Goal: Task Accomplishment & Management: Manage account settings

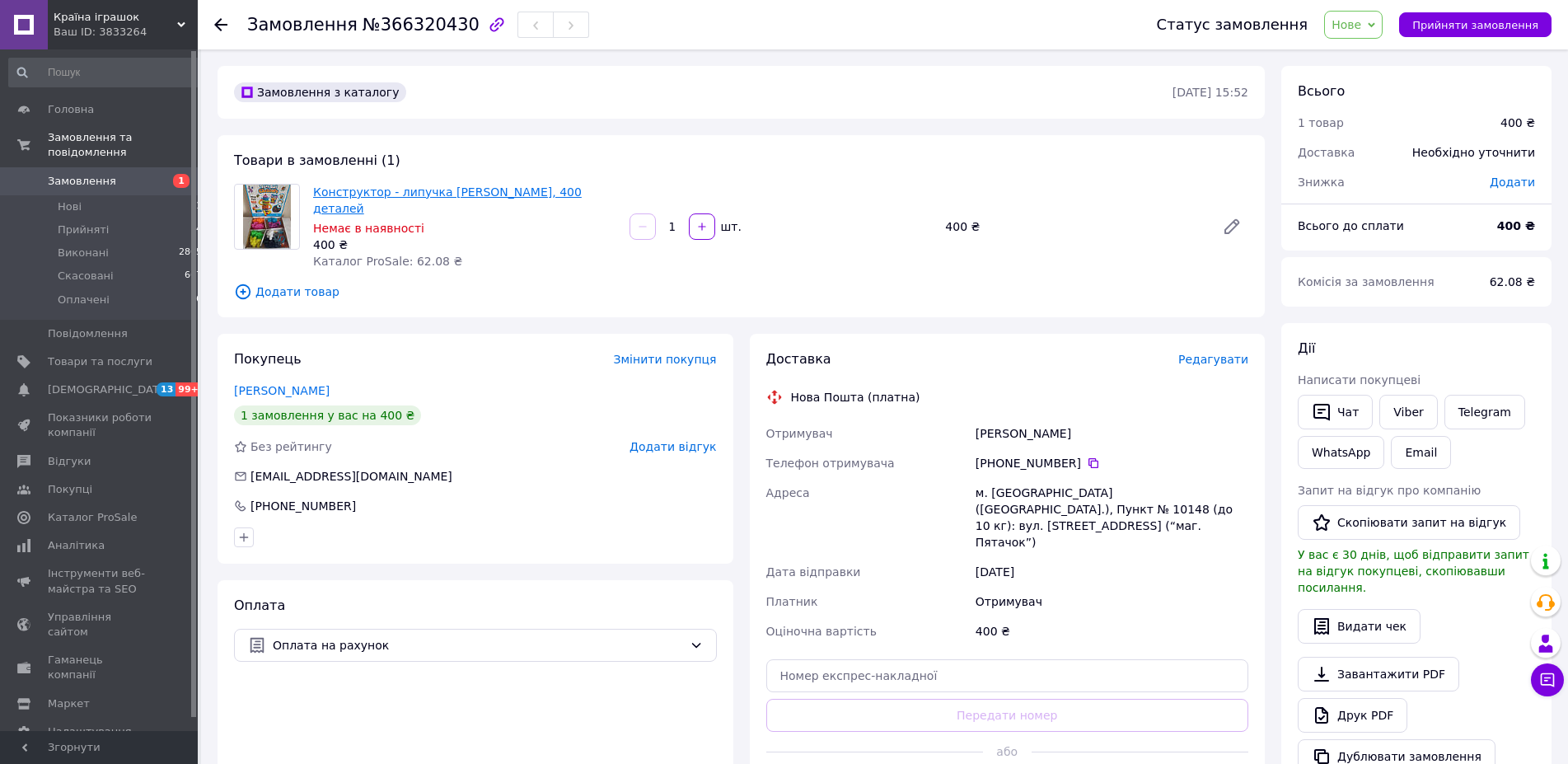
click at [430, 196] on link "Конструктор - липучка [PERSON_NAME], 400 деталей" at bounding box center [447, 200] width 269 height 30
click at [73, 354] on span "Товари та послуги" at bounding box center [100, 362] width 104 height 15
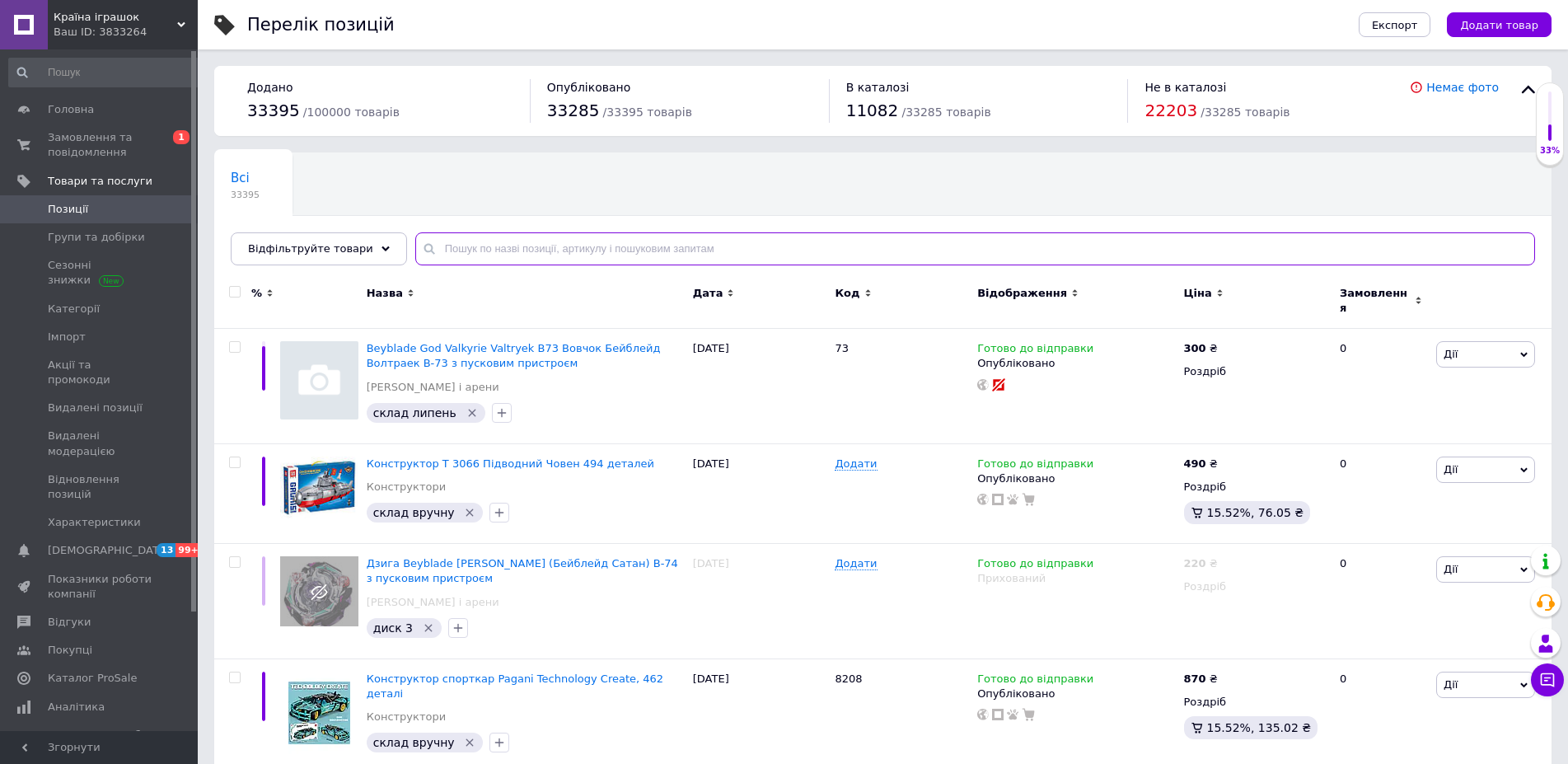
paste input "липучка"
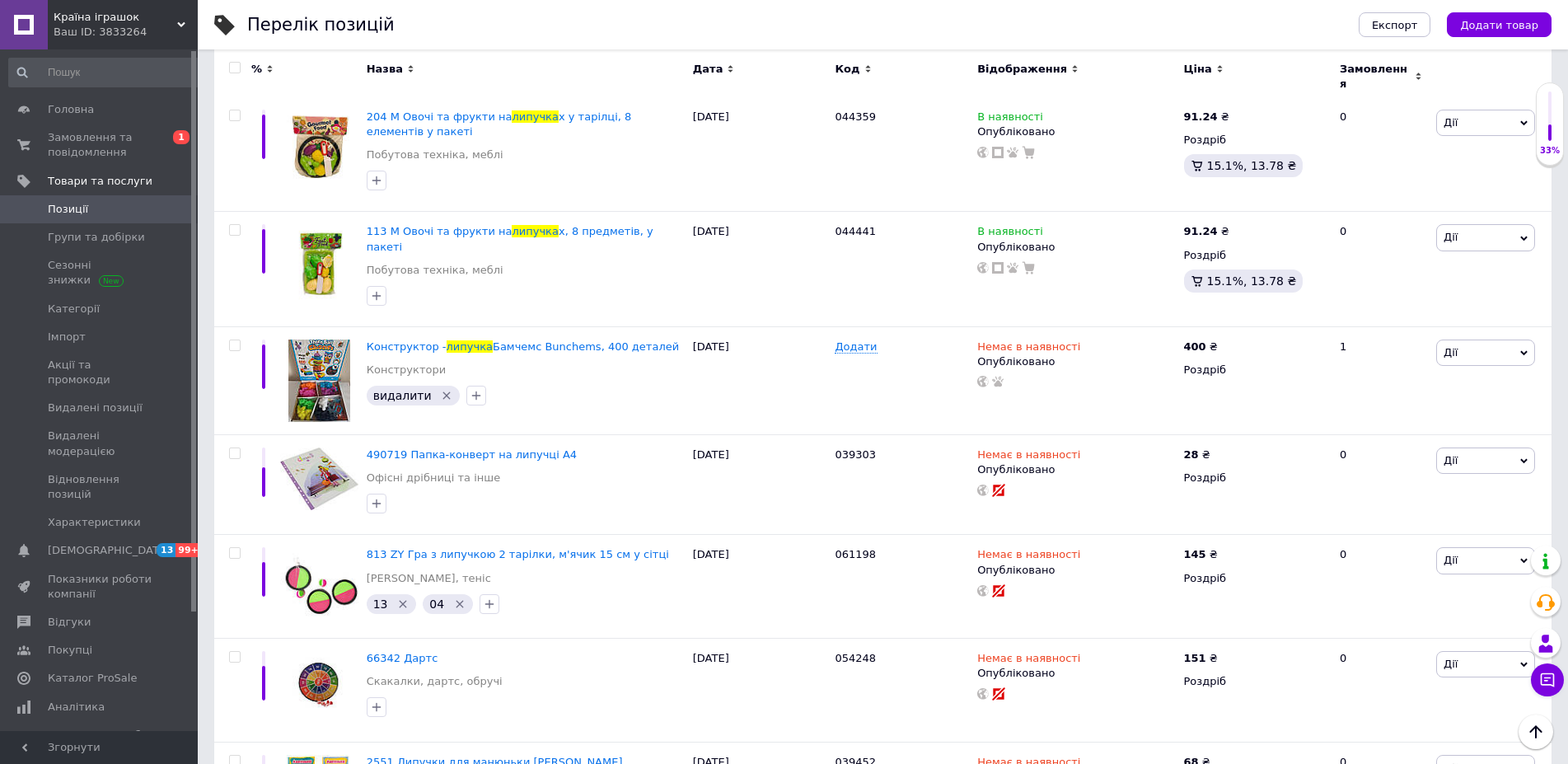
scroll to position [3035, 0]
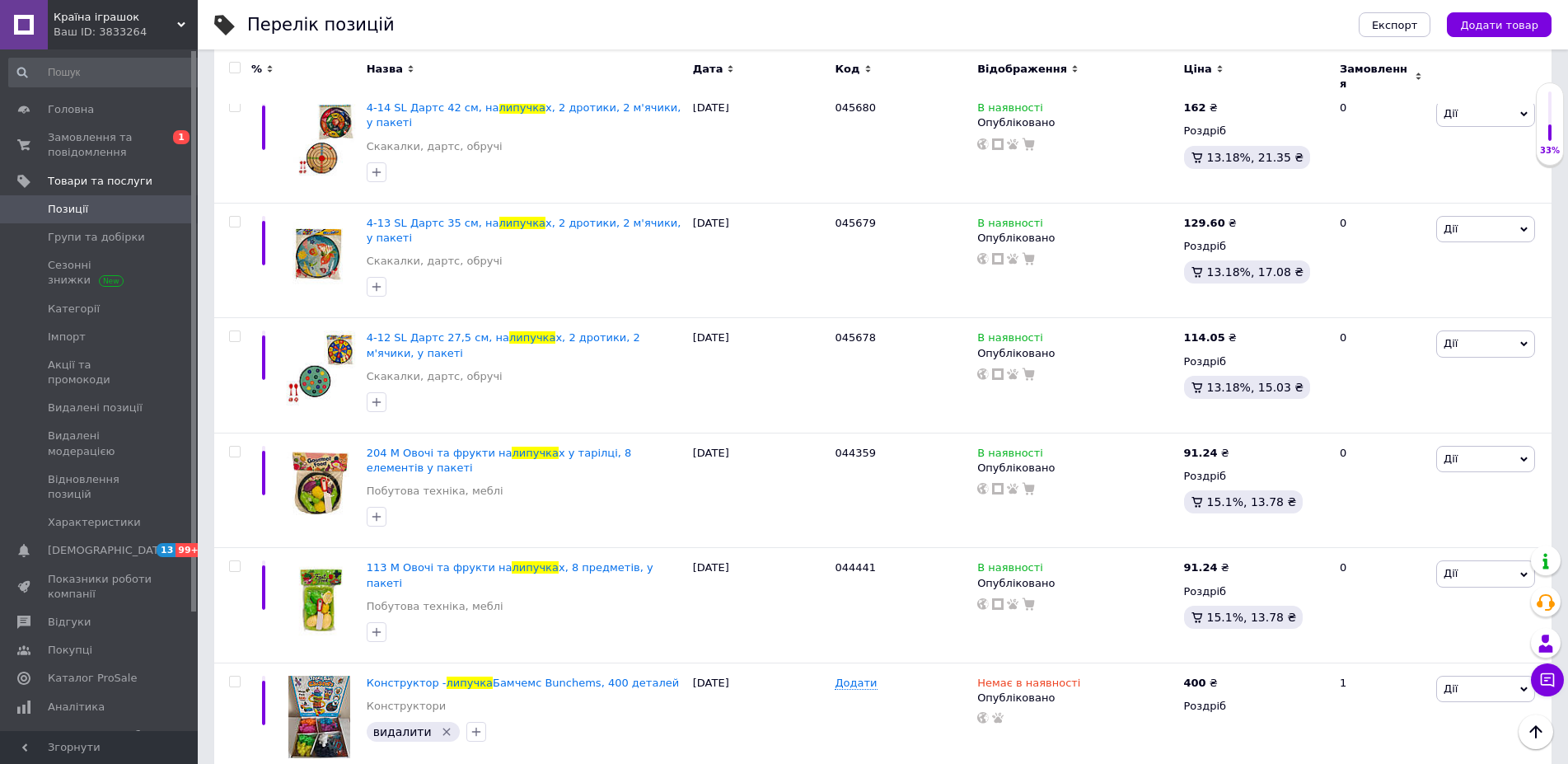
type input "липучка"
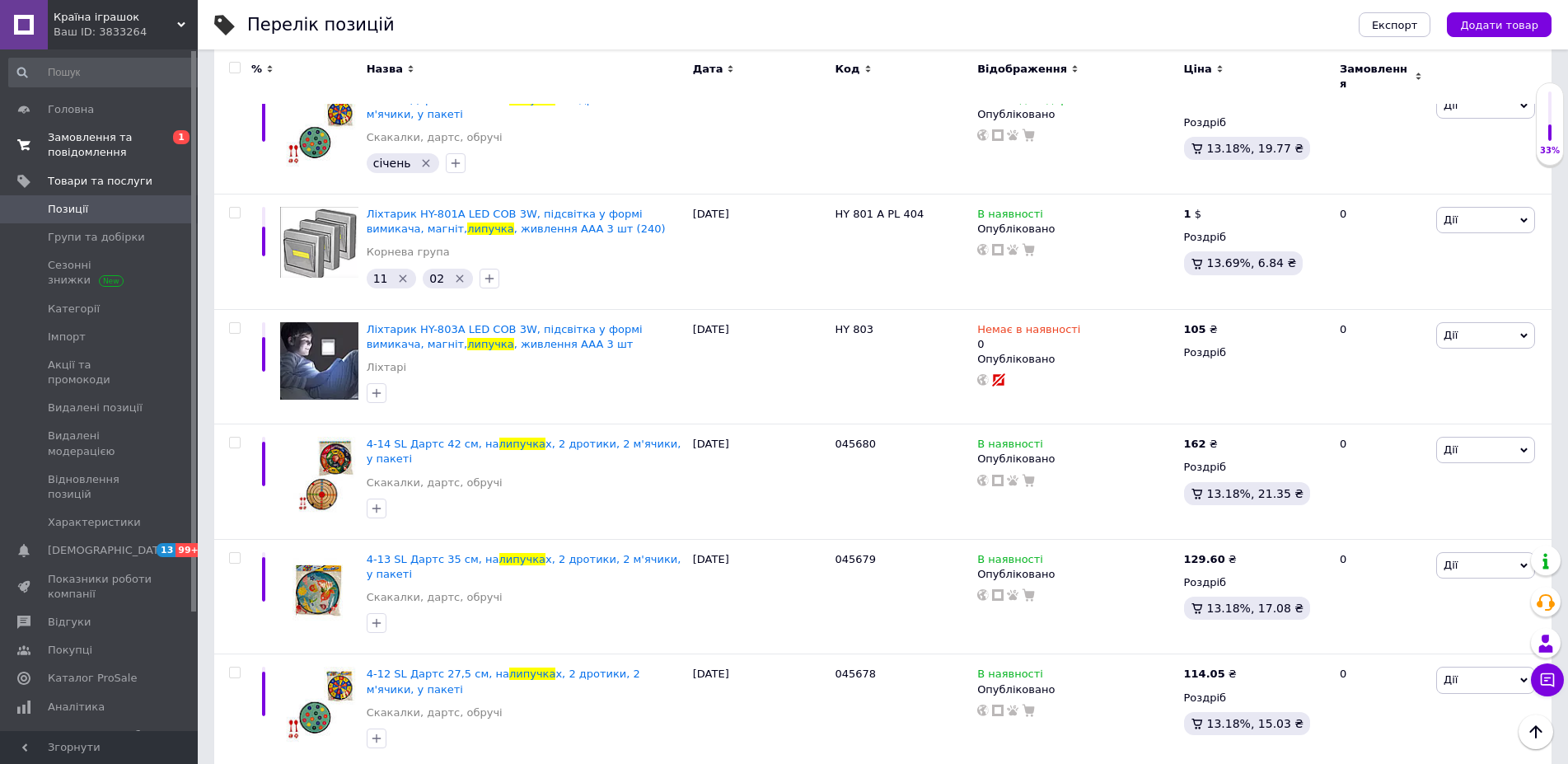
click at [91, 142] on span "Замовлення та повідомлення" at bounding box center [100, 145] width 104 height 30
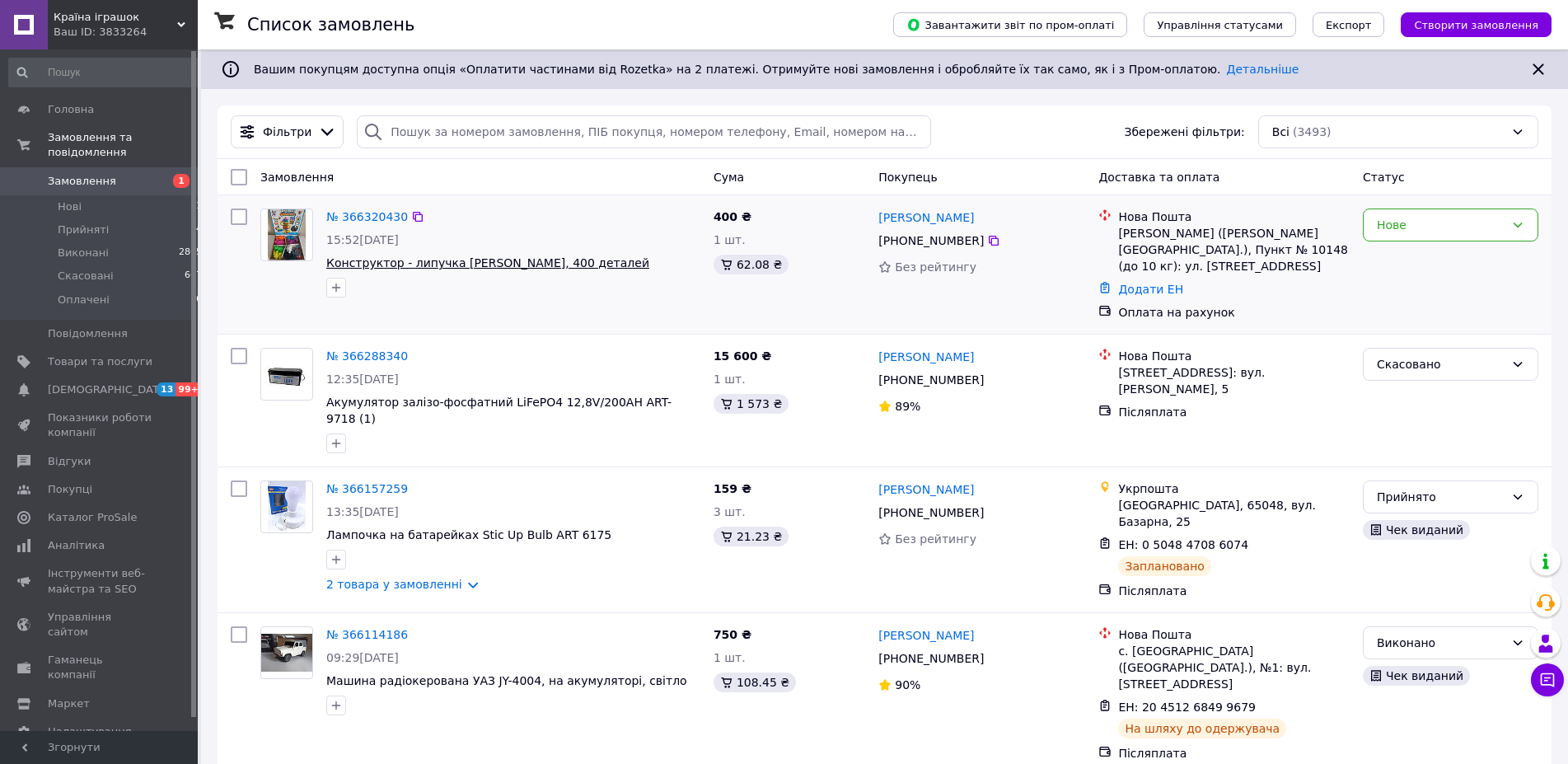
click at [500, 262] on span "Конструктор - липучка [PERSON_NAME], 400 деталей" at bounding box center [488, 263] width 323 height 13
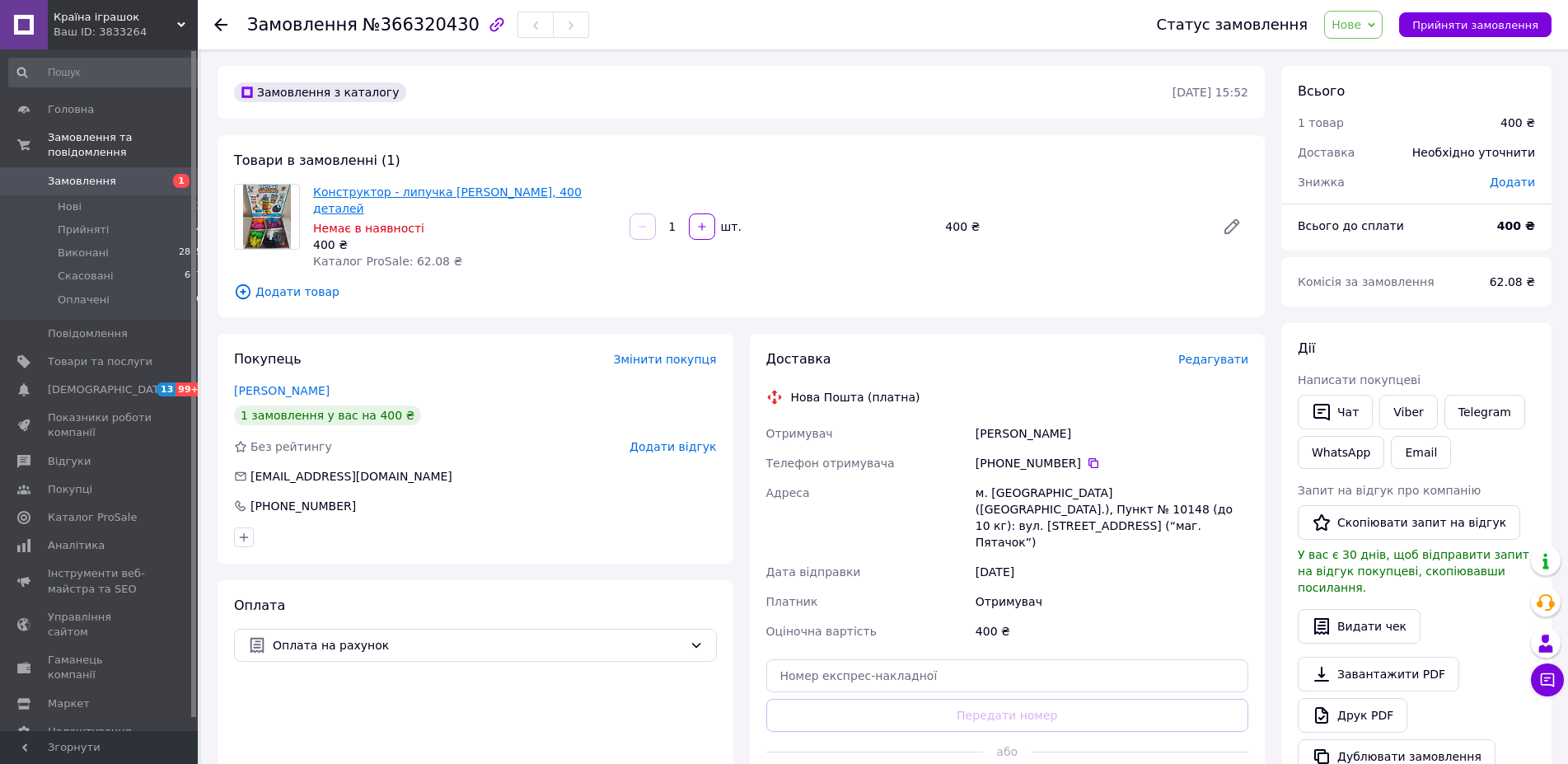
click at [526, 193] on link "Конструктор - липучка [PERSON_NAME], 400 деталей" at bounding box center [447, 200] width 269 height 30
click at [1233, 221] on icon at bounding box center [1232, 226] width 13 height 13
drag, startPoint x: 311, startPoint y: 194, endPoint x: 482, endPoint y: 193, distance: 171.0
copy link "Конструктор - липучка Бамчемс"
click at [98, 354] on span "Товари та послуги" at bounding box center [100, 362] width 104 height 15
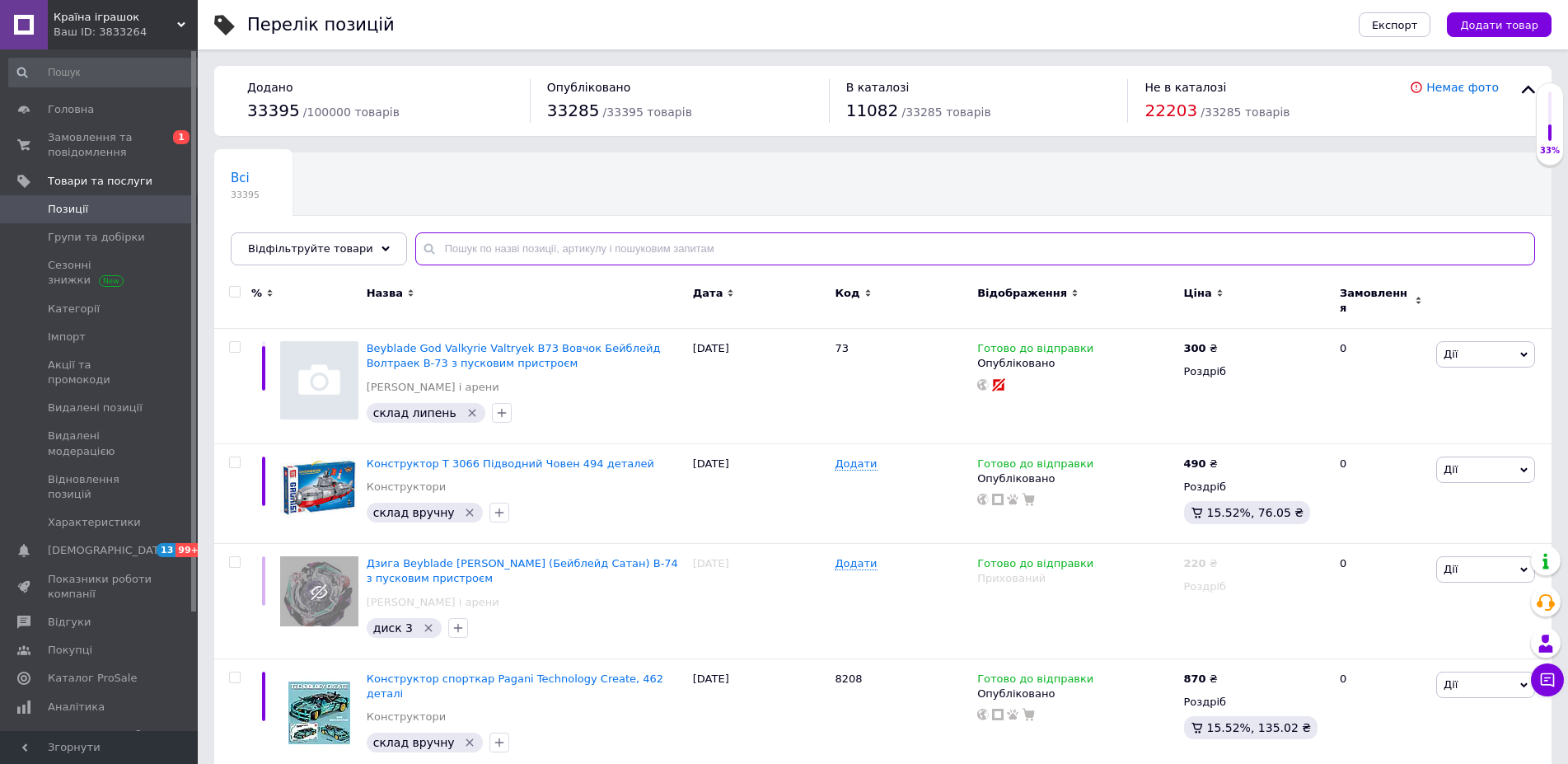
click at [459, 249] on input "text" at bounding box center [975, 249] width 1119 height 33
paste input "Конструктор - липучка Бамчемс"
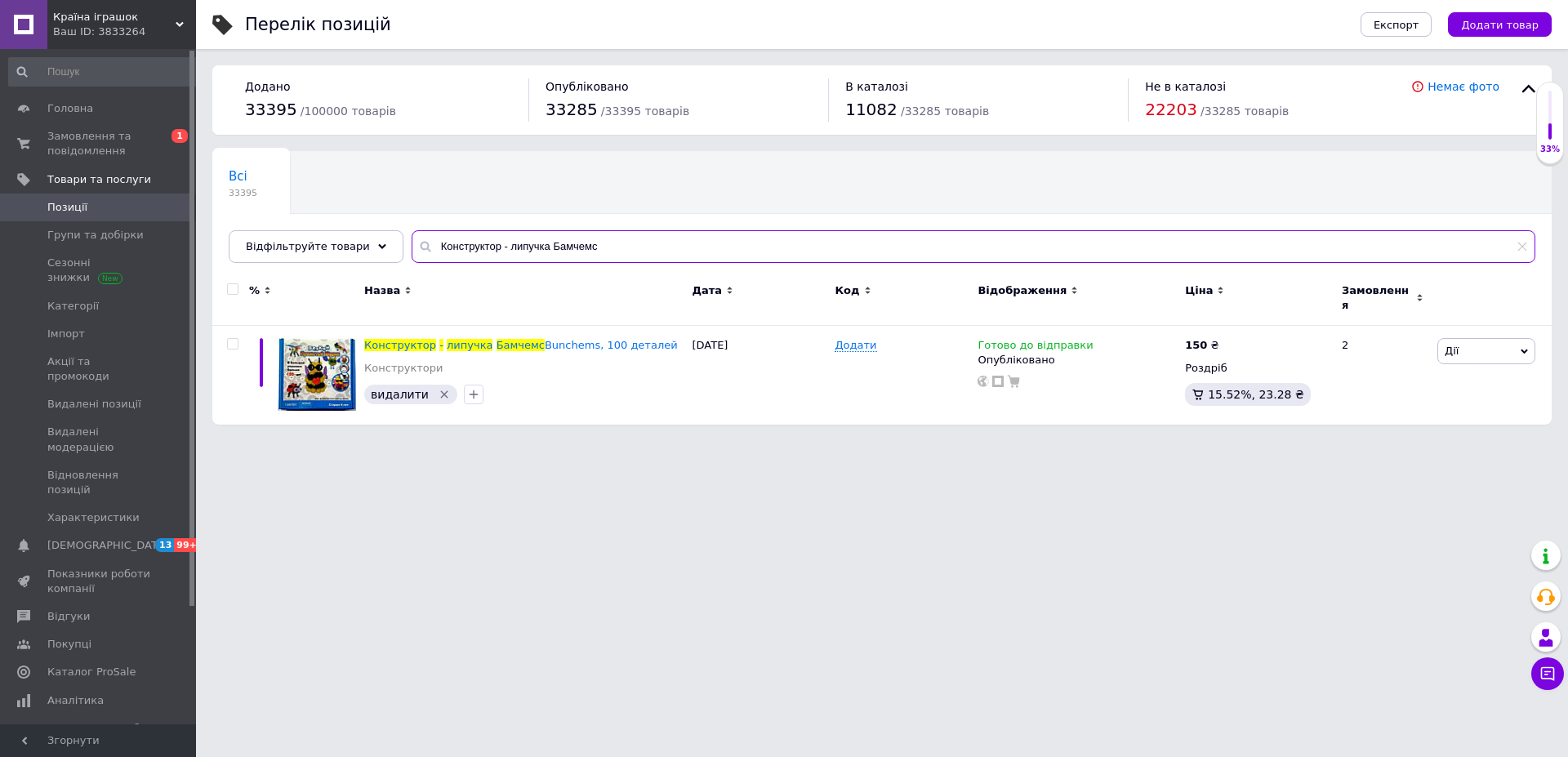
drag, startPoint x: 513, startPoint y: 247, endPoint x: 403, endPoint y: 248, distance: 110.0
click at [412, 248] on input "Конструктор - липучка Бамчемс" at bounding box center [973, 247] width 1123 height 33
type input "Бамчемс"
click at [74, 206] on span "Позиції" at bounding box center [68, 208] width 40 height 15
click at [60, 204] on span "Позиції" at bounding box center [68, 208] width 40 height 15
